Goal: Task Accomplishment & Management: Manage account settings

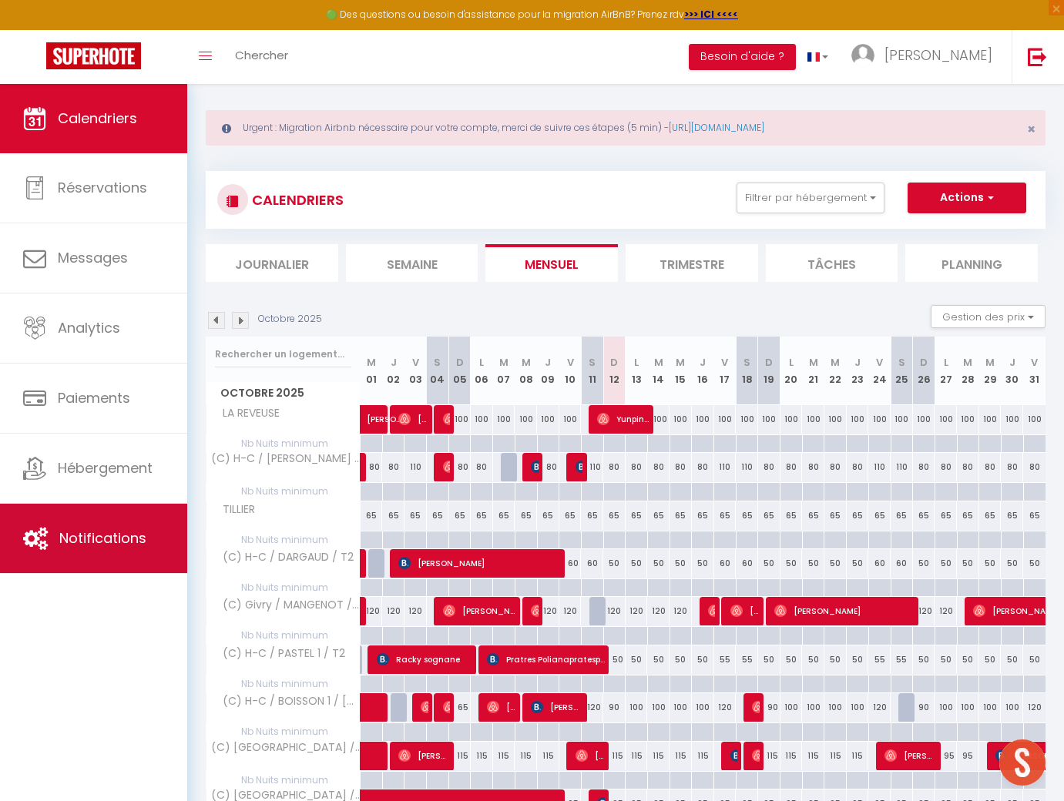
scroll to position [12, 0]
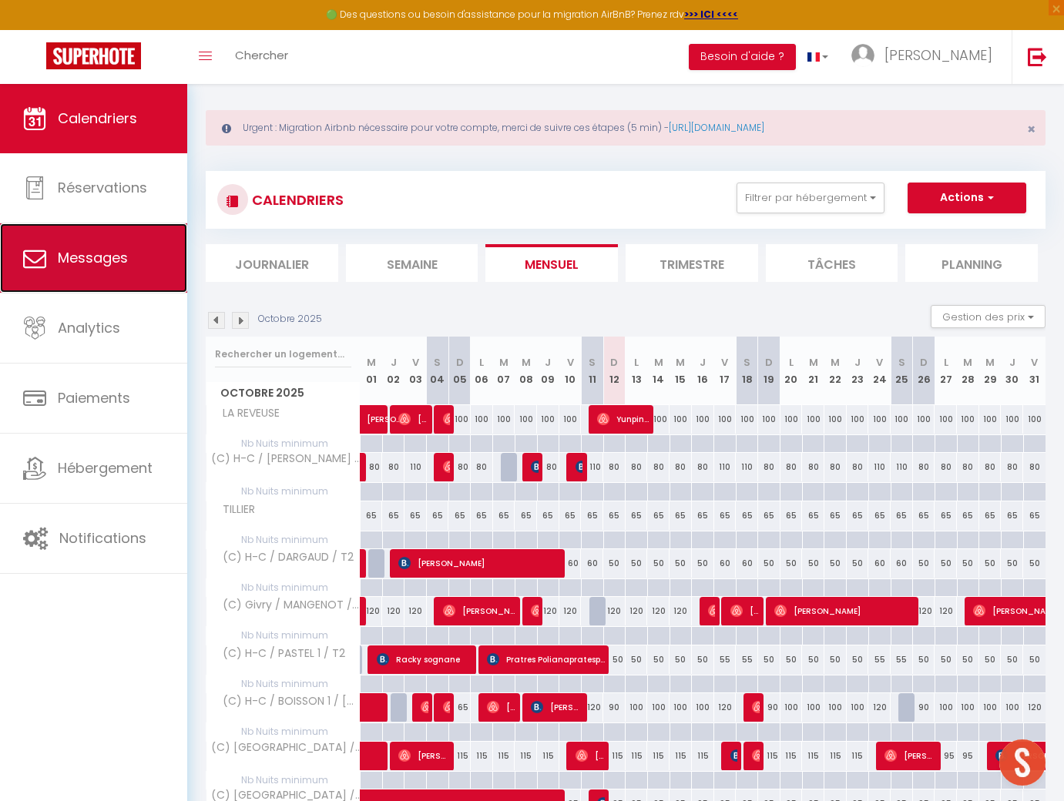
click at [102, 274] on link "Messages" at bounding box center [93, 257] width 187 height 69
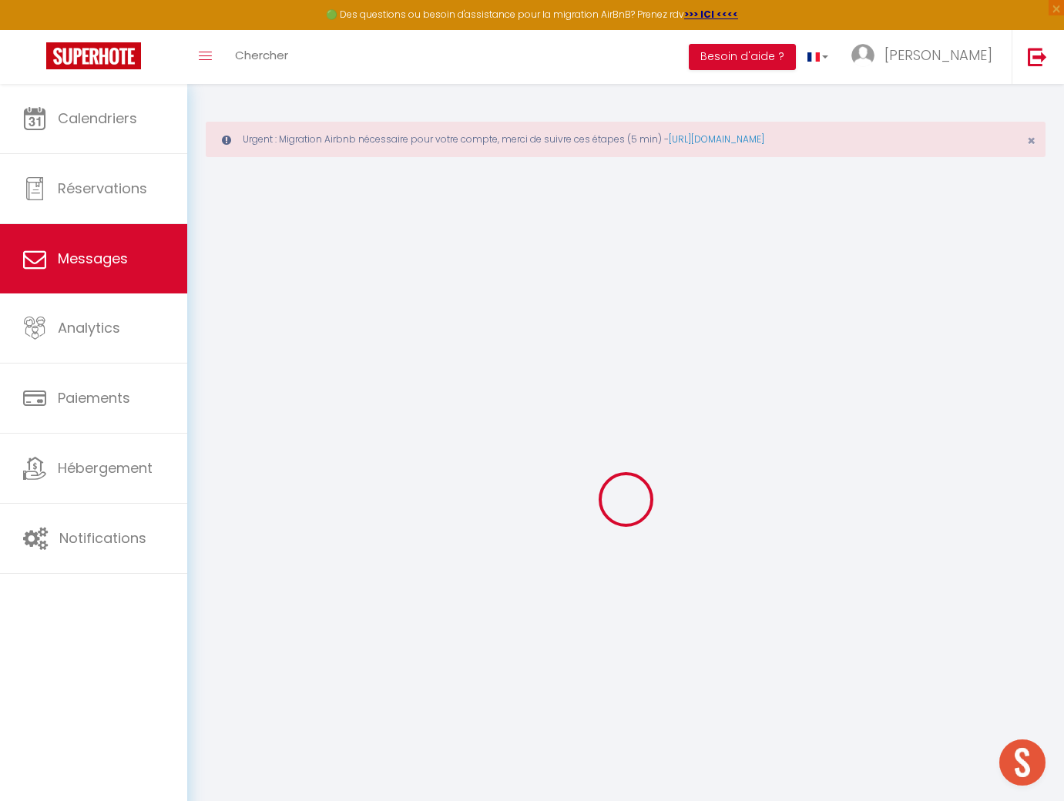
scroll to position [6, 0]
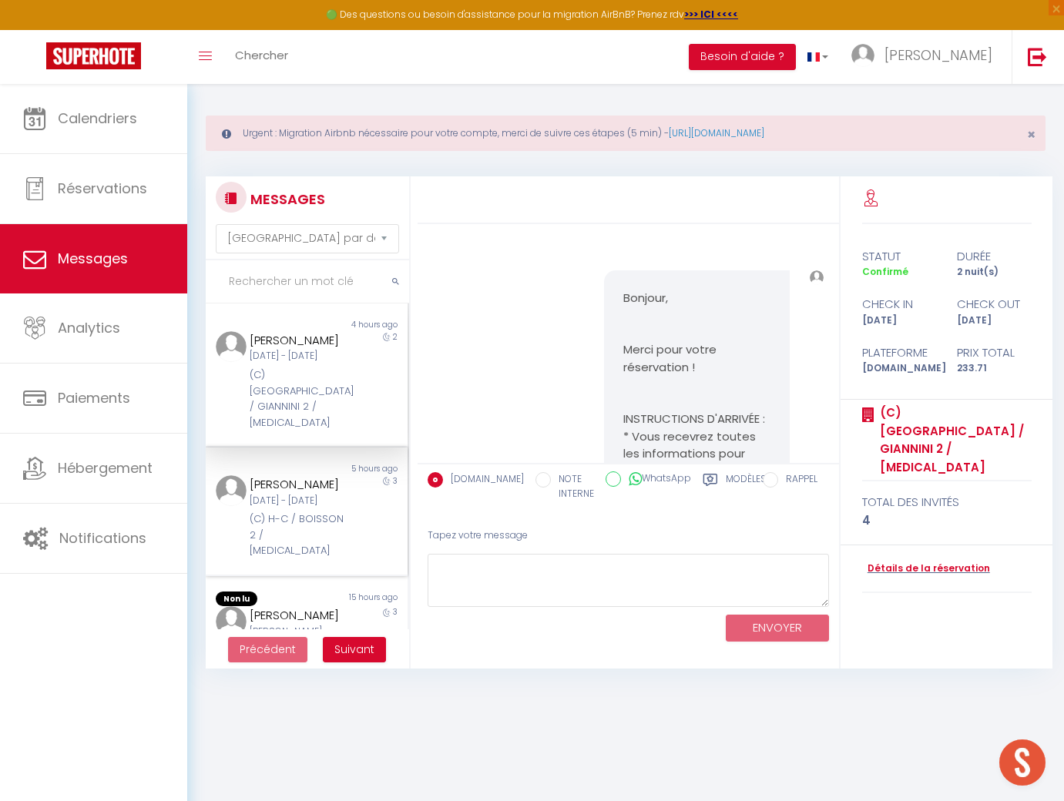
scroll to position [583, 0]
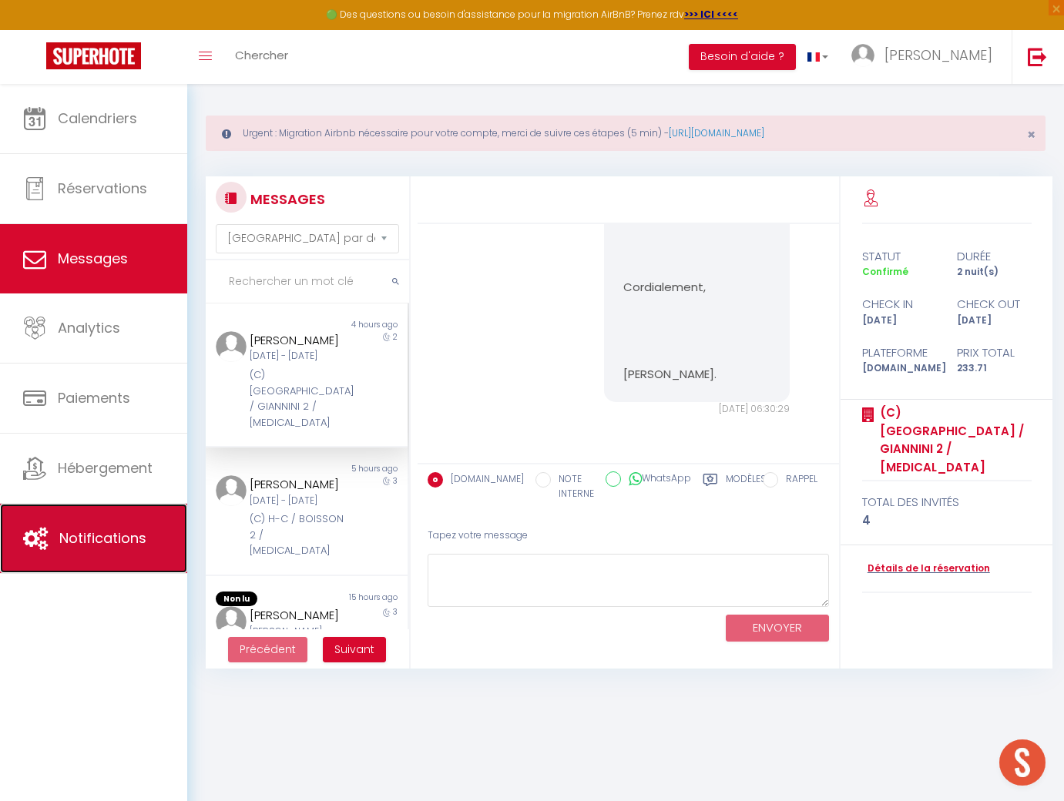
click at [130, 540] on span "Notifications" at bounding box center [102, 538] width 87 height 19
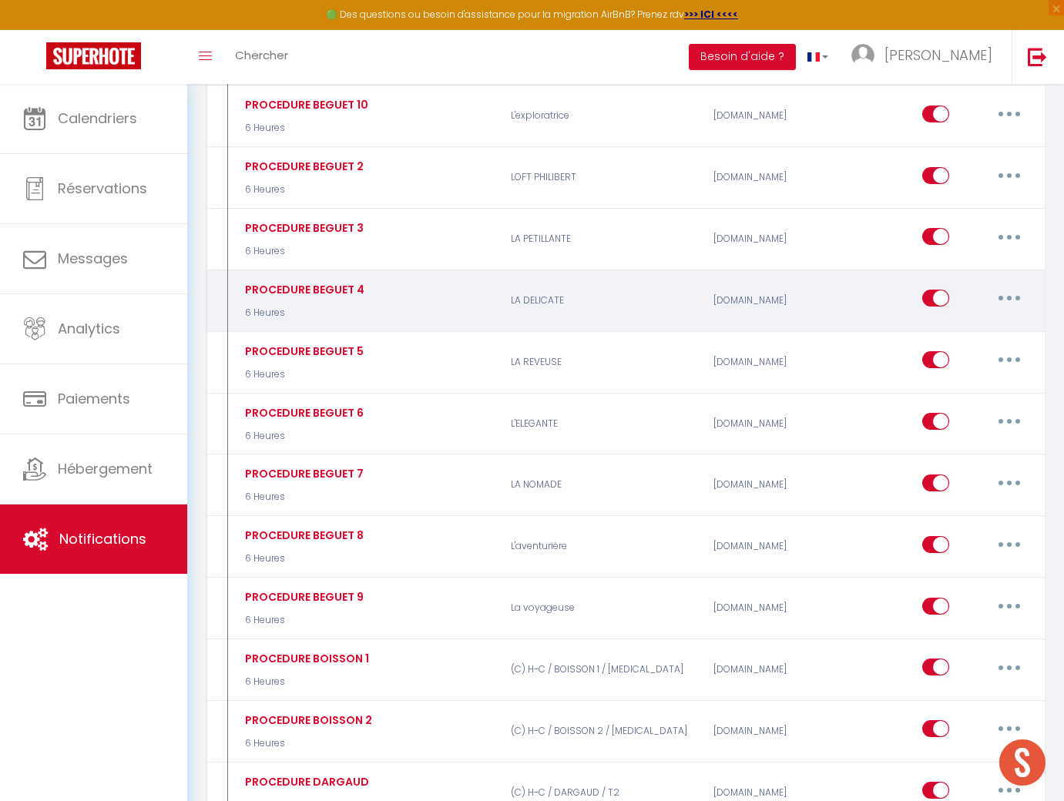
scroll to position [788, 0]
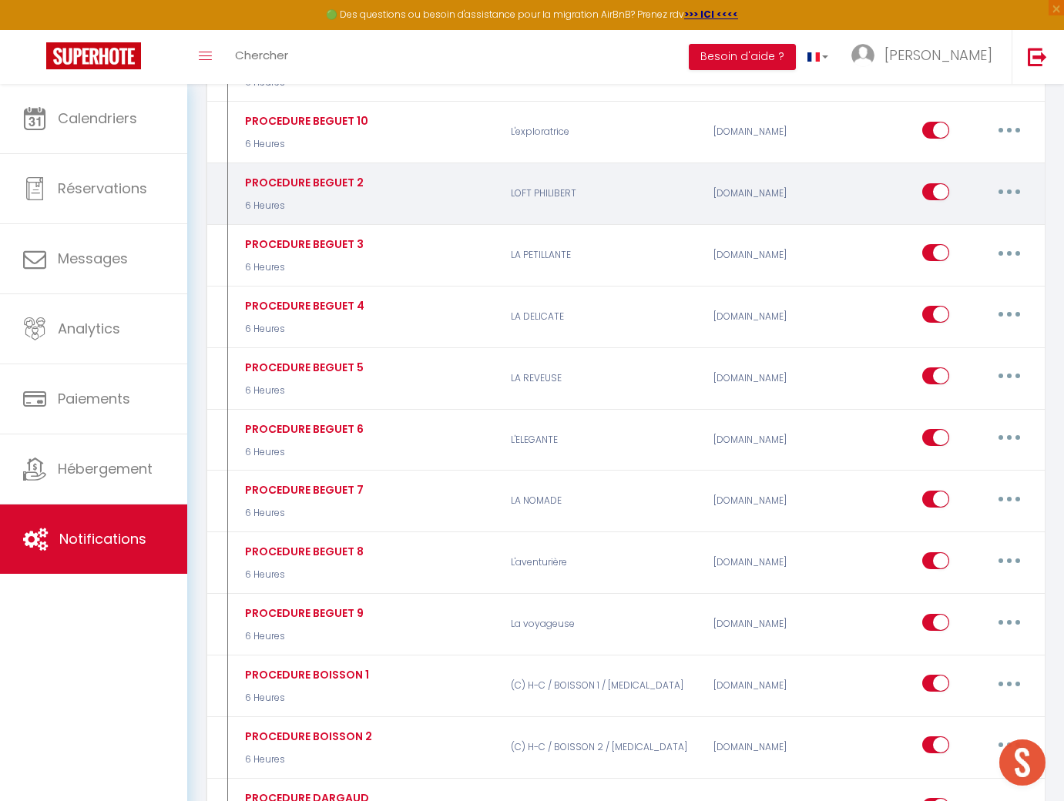
click at [1016, 192] on button "button" at bounding box center [1009, 192] width 43 height 25
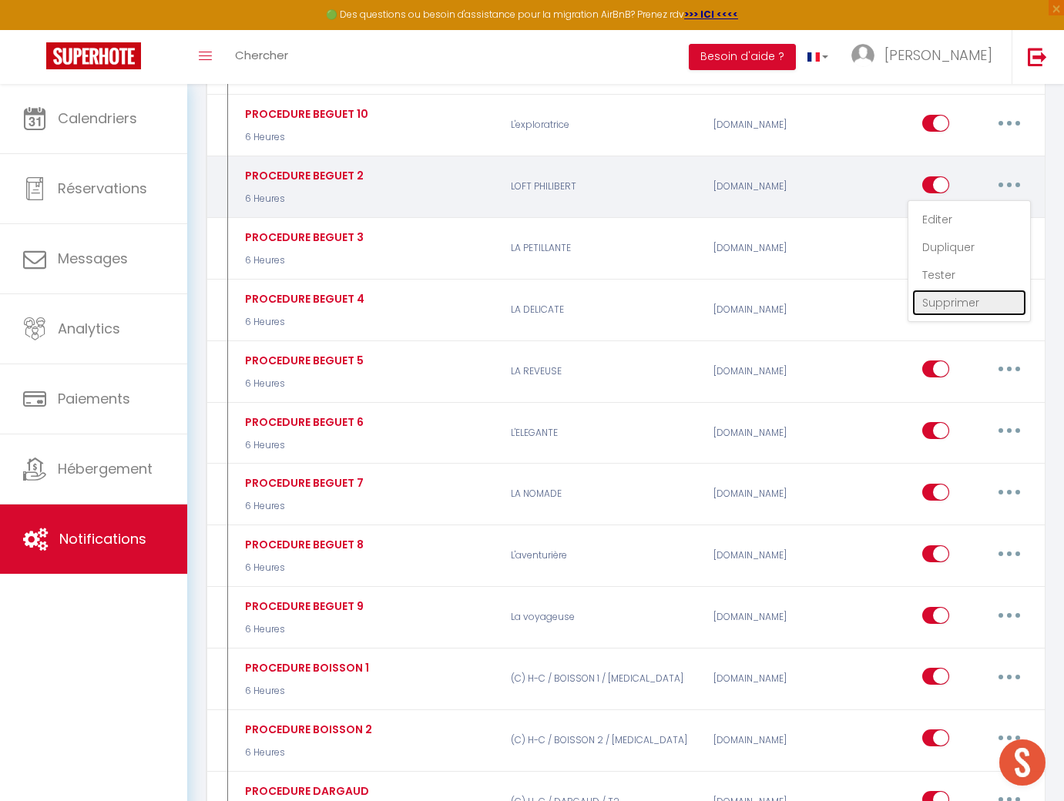
click at [965, 305] on link "Supprimer" at bounding box center [969, 303] width 114 height 26
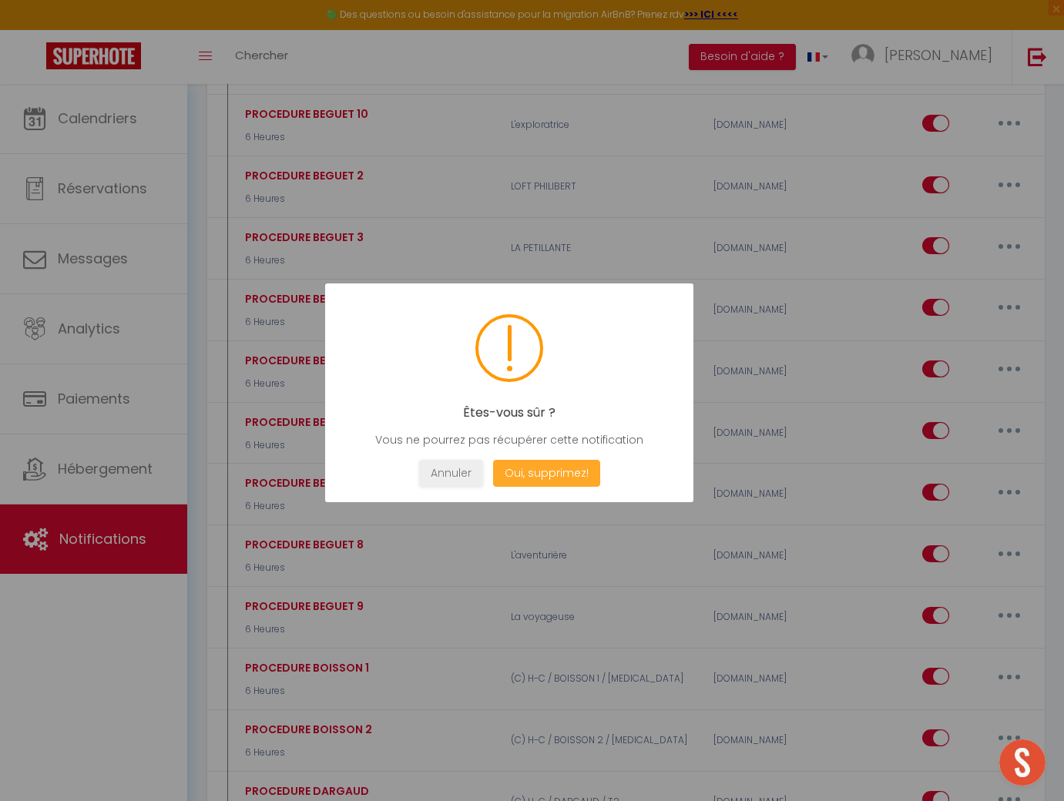
click at [559, 476] on button "Oui, supprimez!" at bounding box center [545, 473] width 107 height 27
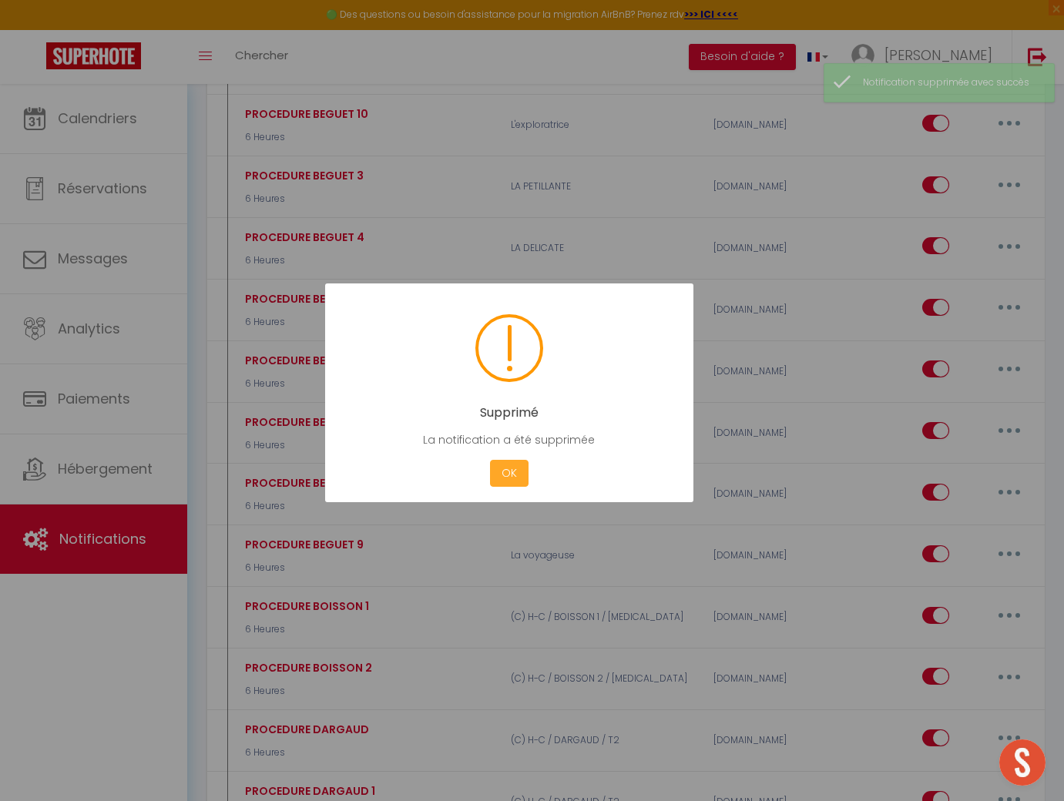
click at [513, 485] on button "OK" at bounding box center [509, 473] width 39 height 27
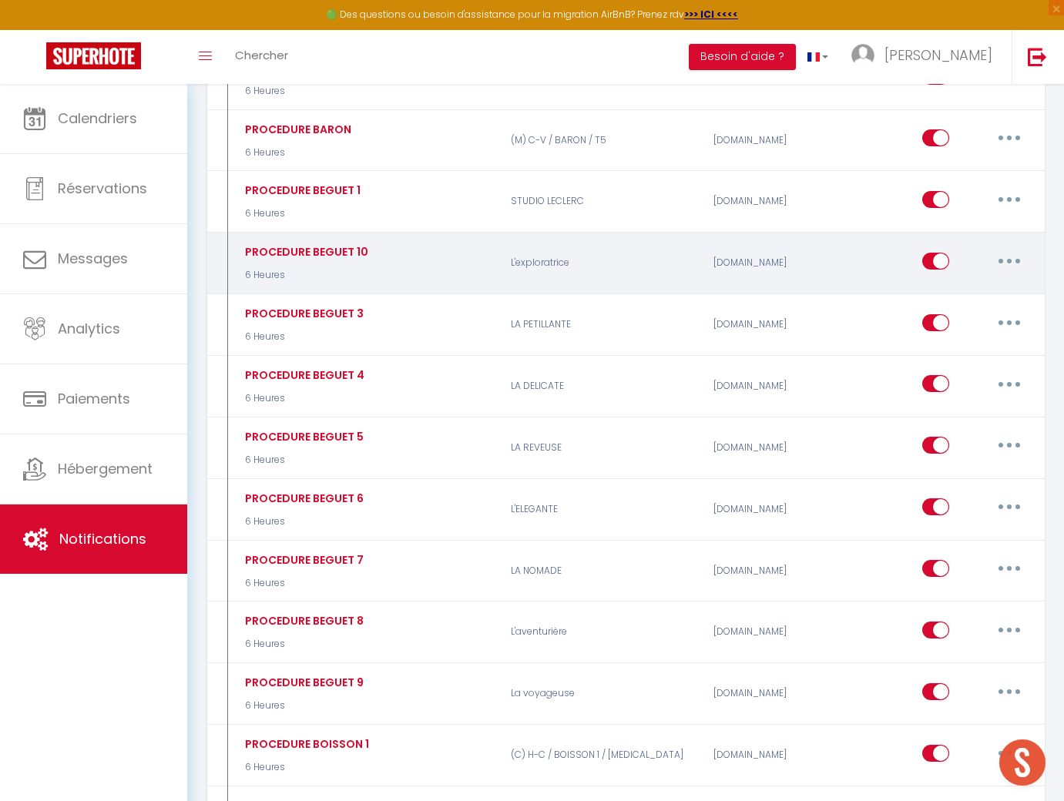
scroll to position [654, 0]
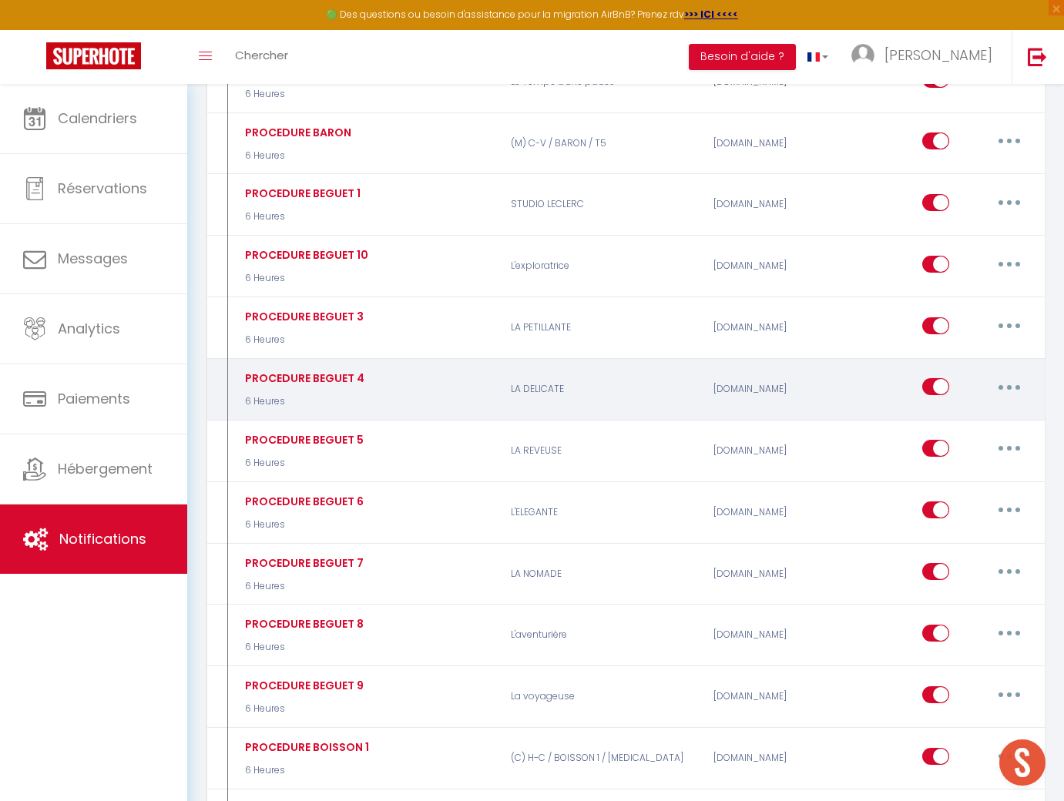
click at [389, 379] on div "PROCEDURE BEGUET 4 6 Heures" at bounding box center [366, 389] width 270 height 45
click at [1016, 390] on button "button" at bounding box center [1009, 386] width 43 height 25
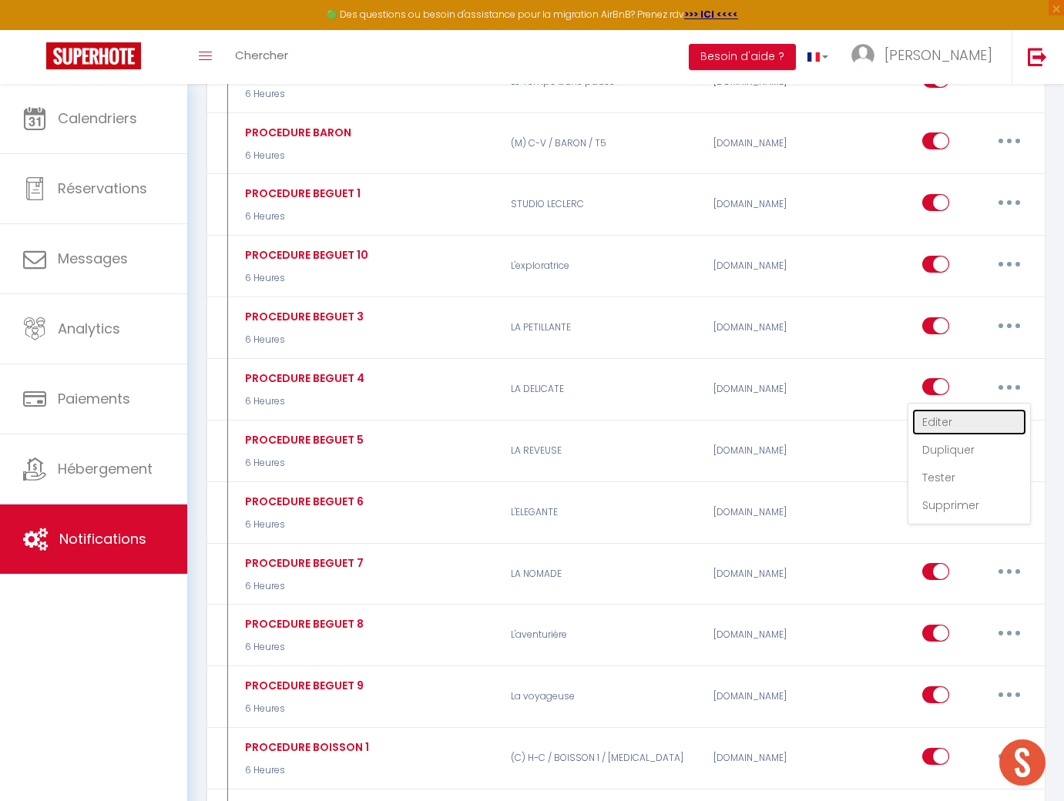
click at [980, 422] on link "Editer" at bounding box center [969, 422] width 114 height 26
type input "PROCEDURE BEGUET 4"
select select "6 Heures"
select select
checkbox input "true"
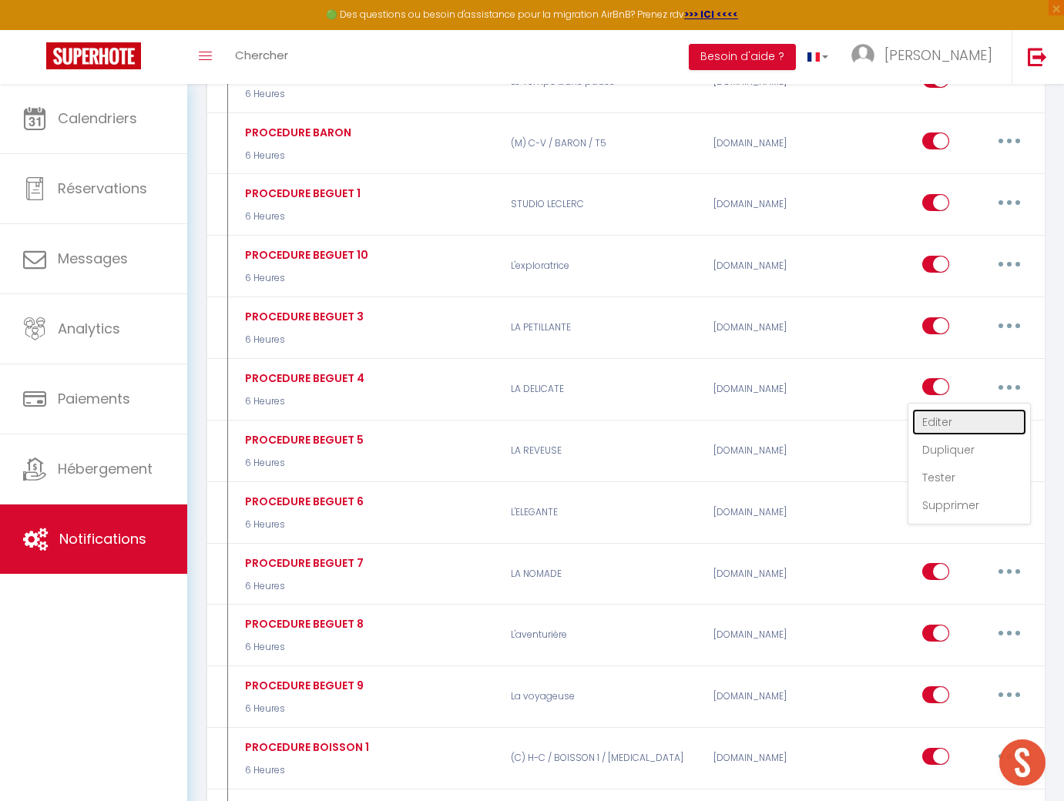
checkbox input "false"
radio input "true"
type input "Procédure beguet 4"
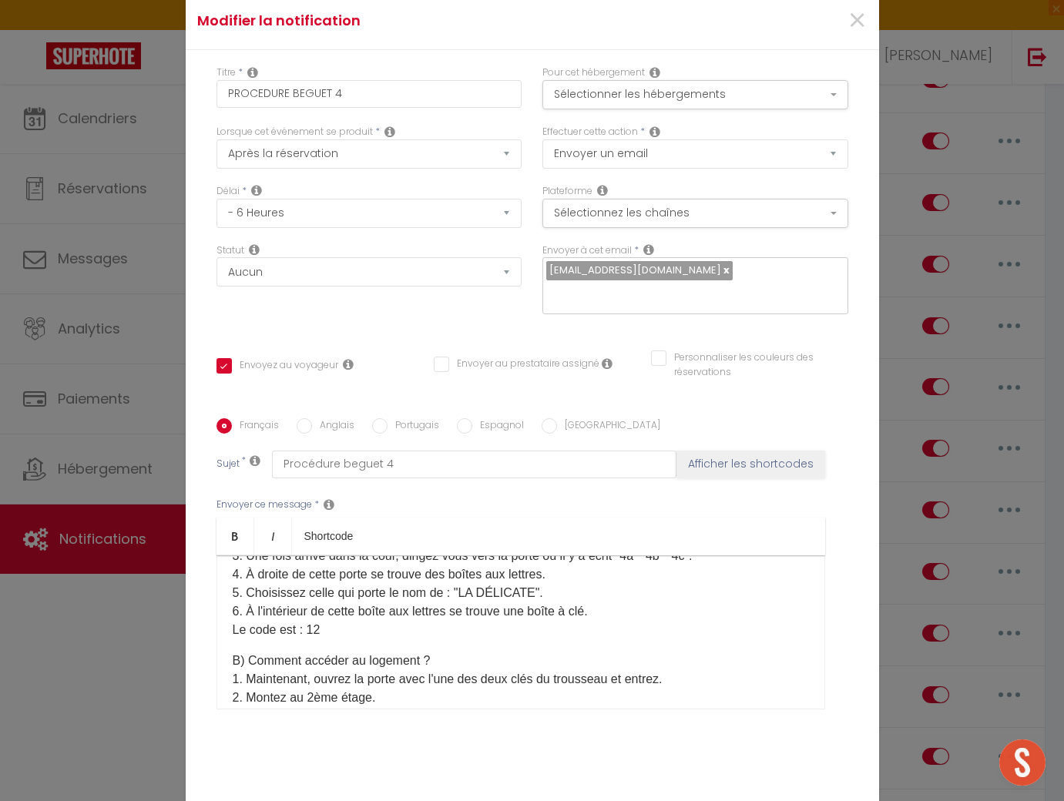
scroll to position [79, 0]
drag, startPoint x: 317, startPoint y: 621, endPoint x: 308, endPoint y: 623, distance: 9.4
click at [308, 623] on p "A) Comment récupérer vos clés ? 1. Rendez-vous au [STREET_ADDRESS]. 2. Prenez l…" at bounding box center [521, 567] width 576 height 148
click at [312, 624] on p "A) Comment récupérer vos clés ? 1. Rendez-vous au [STREET_ADDRESS]. 2. Prenez l…" at bounding box center [521, 567] width 576 height 148
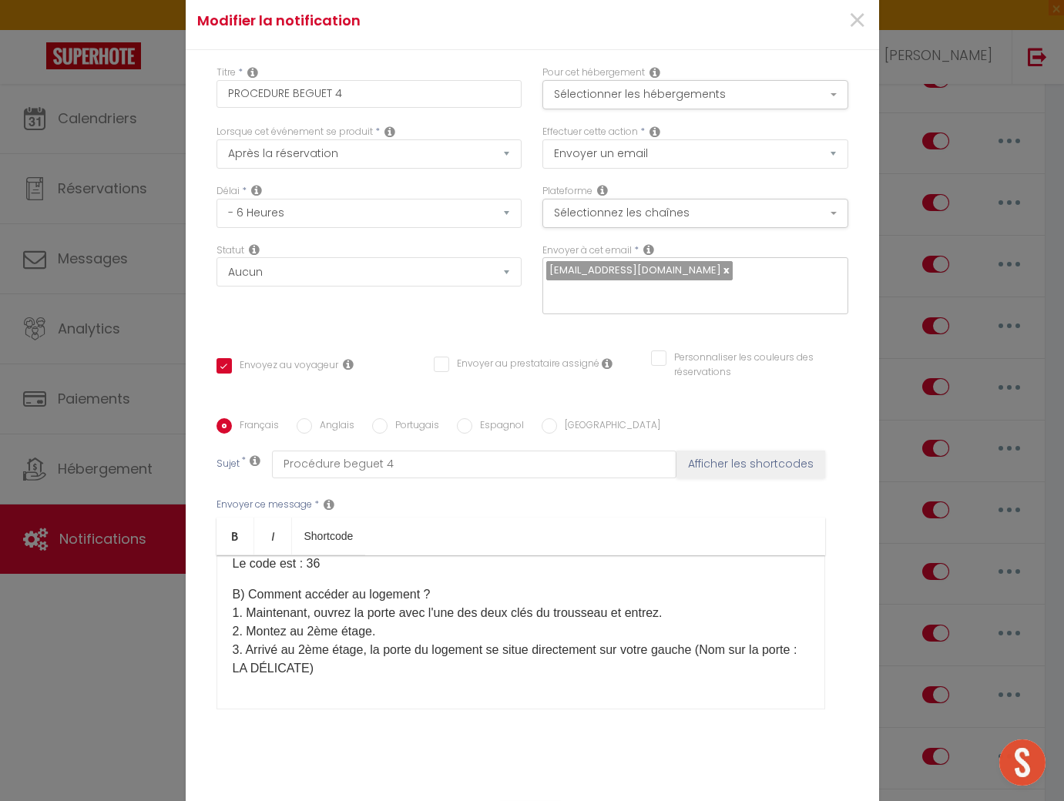
scroll to position [64, 0]
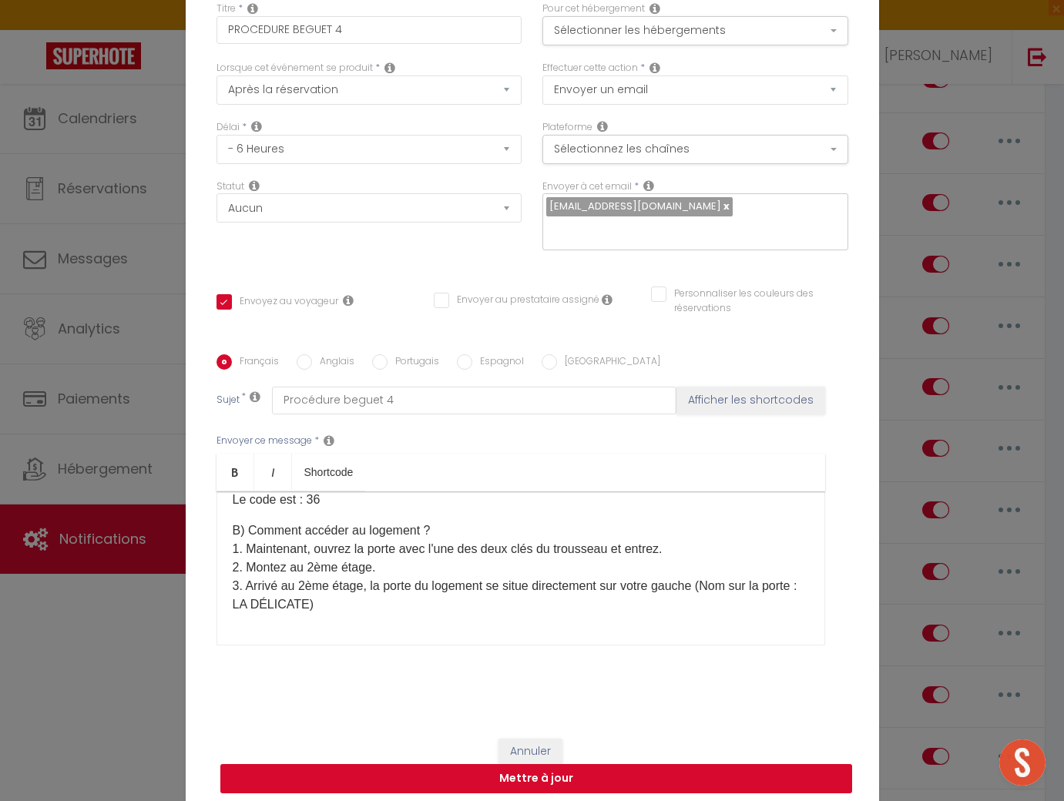
click at [551, 764] on button "Mettre à jour" at bounding box center [536, 778] width 632 height 29
checkbox input "true"
checkbox input "false"
